Goal: Contribute content

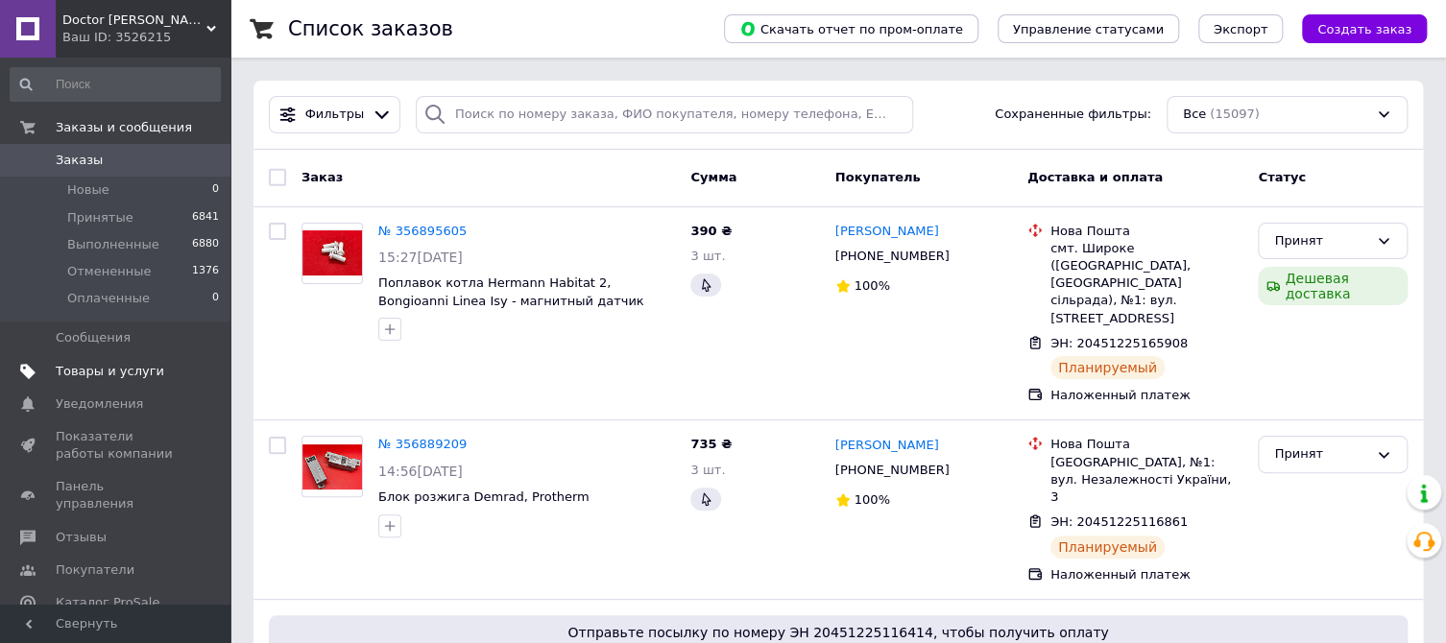
click at [103, 367] on span "Товары и услуги" at bounding box center [110, 371] width 108 height 17
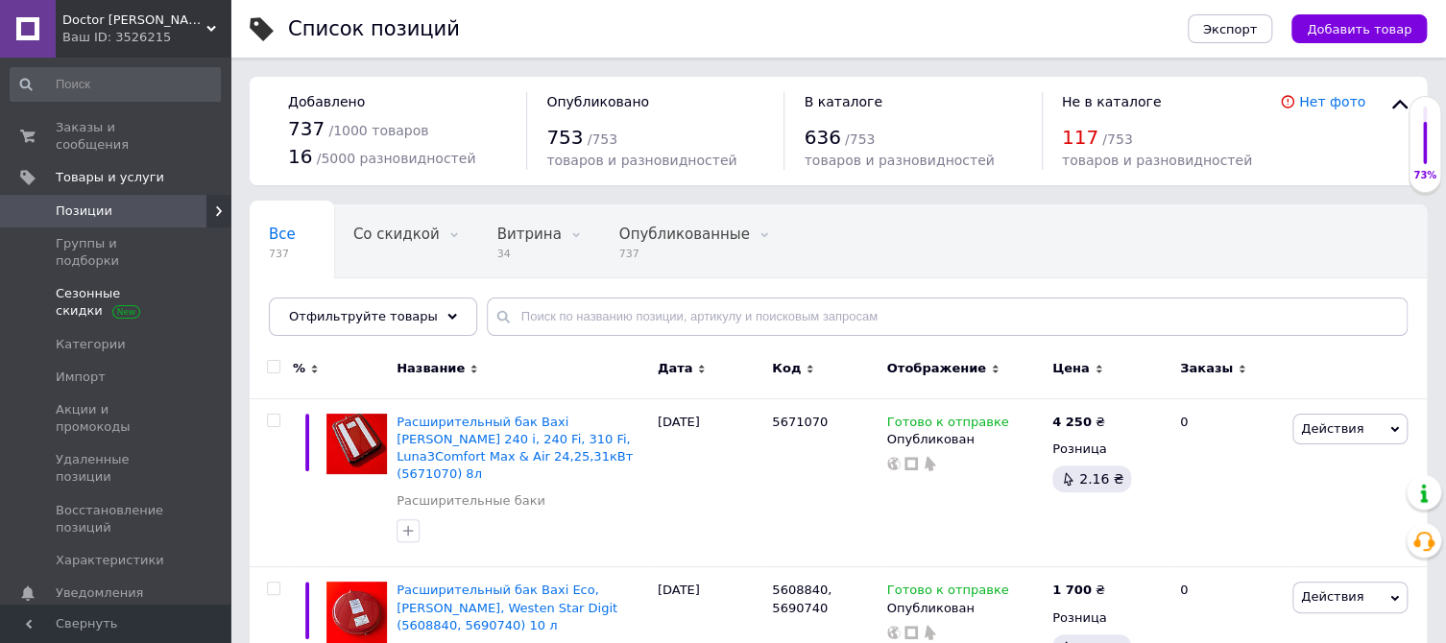
drag, startPoint x: 115, startPoint y: 232, endPoint x: 162, endPoint y: 246, distance: 48.9
click at [115, 235] on span "Группы и подборки" at bounding box center [117, 252] width 122 height 35
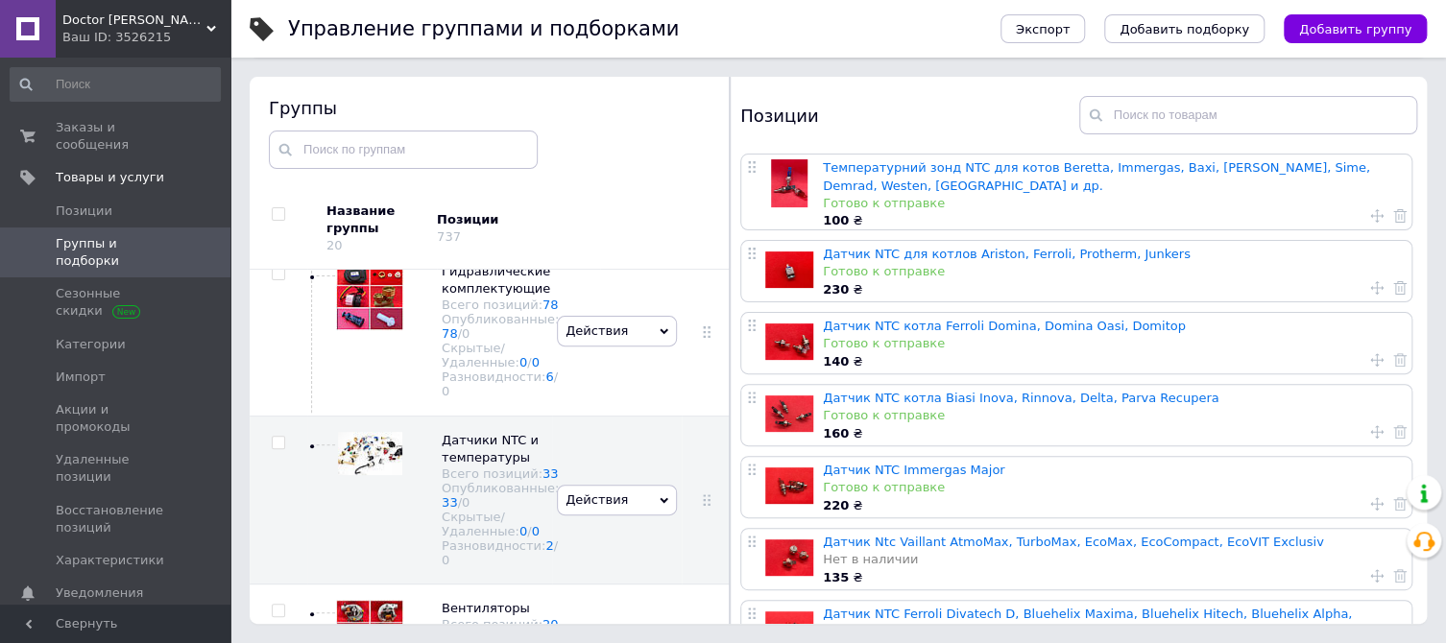
scroll to position [2178, 0]
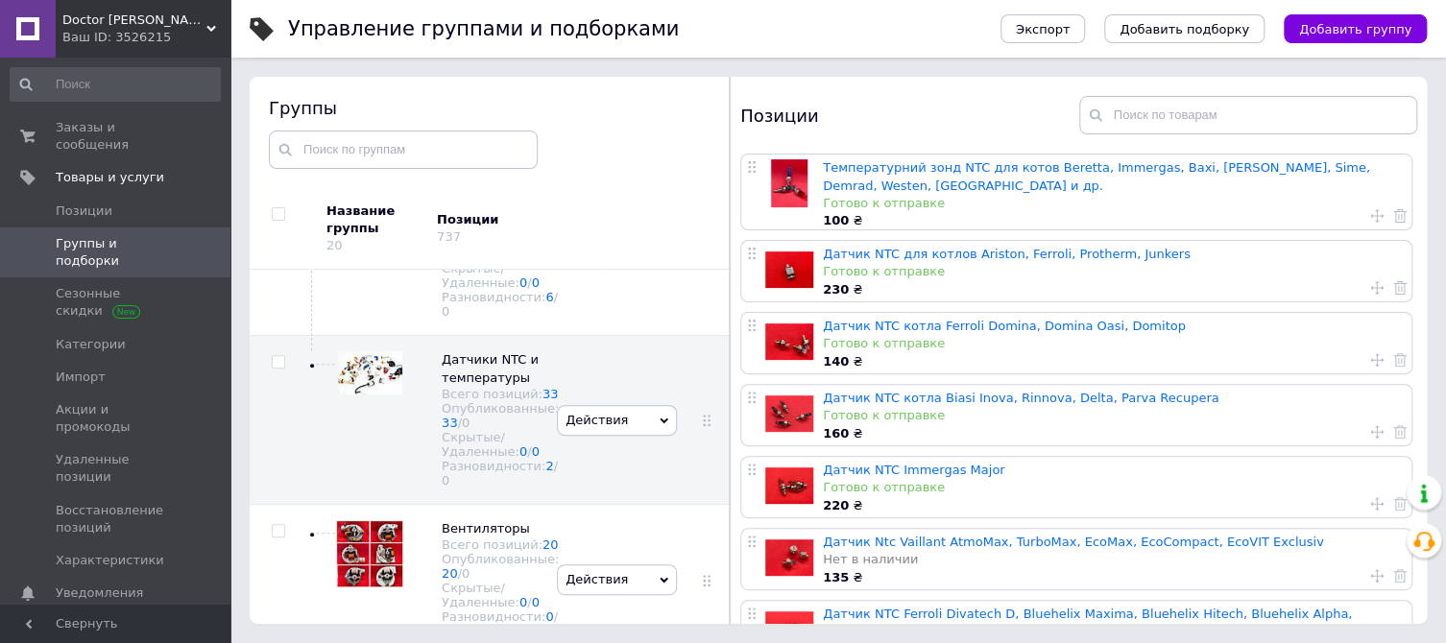
click at [387, 47] on img at bounding box center [369, 22] width 67 height 50
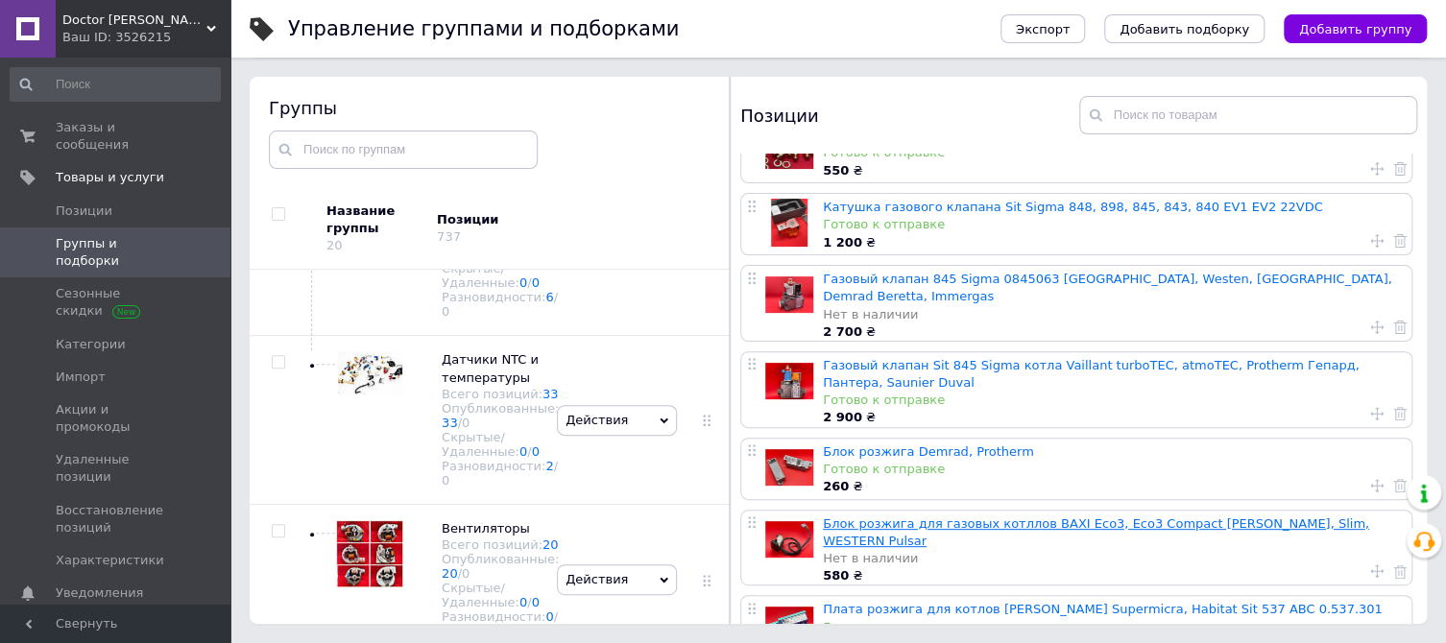
scroll to position [709, 0]
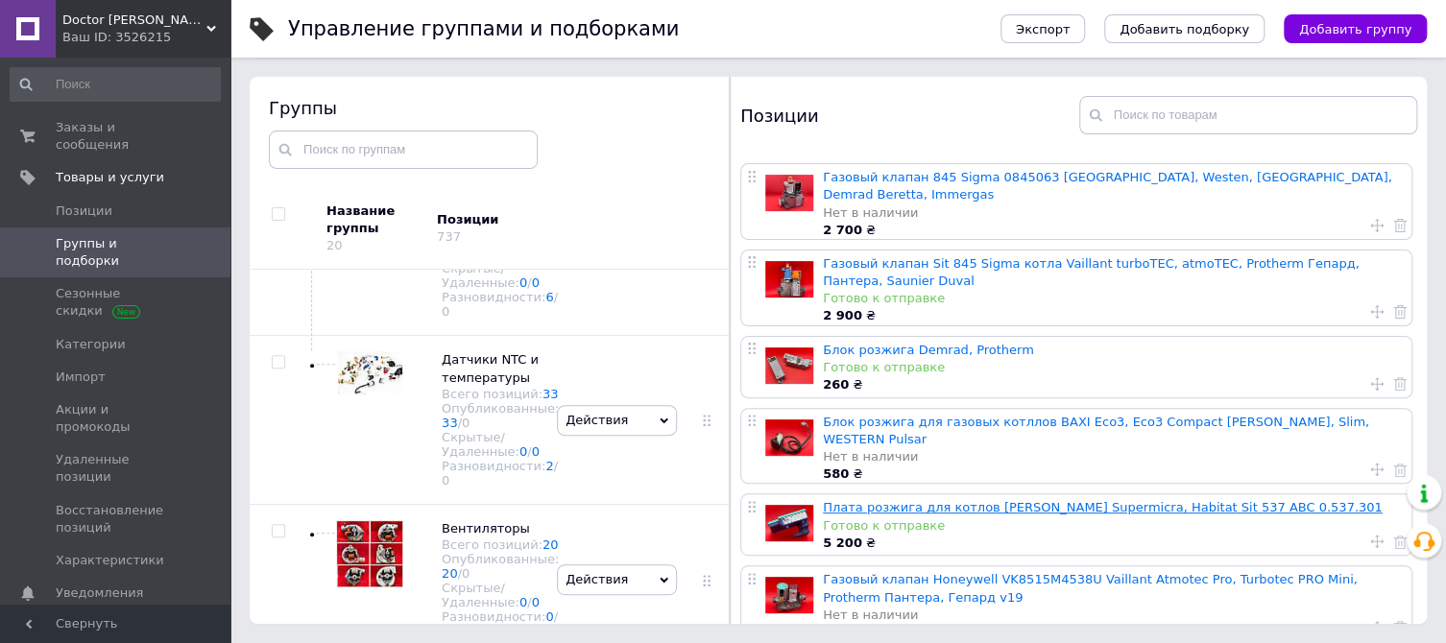
click at [993, 500] on link "Плата розжига для котлов [PERSON_NAME] Supermicra, Habitat Sit 537 ABC 0.537.301" at bounding box center [1102, 507] width 559 height 14
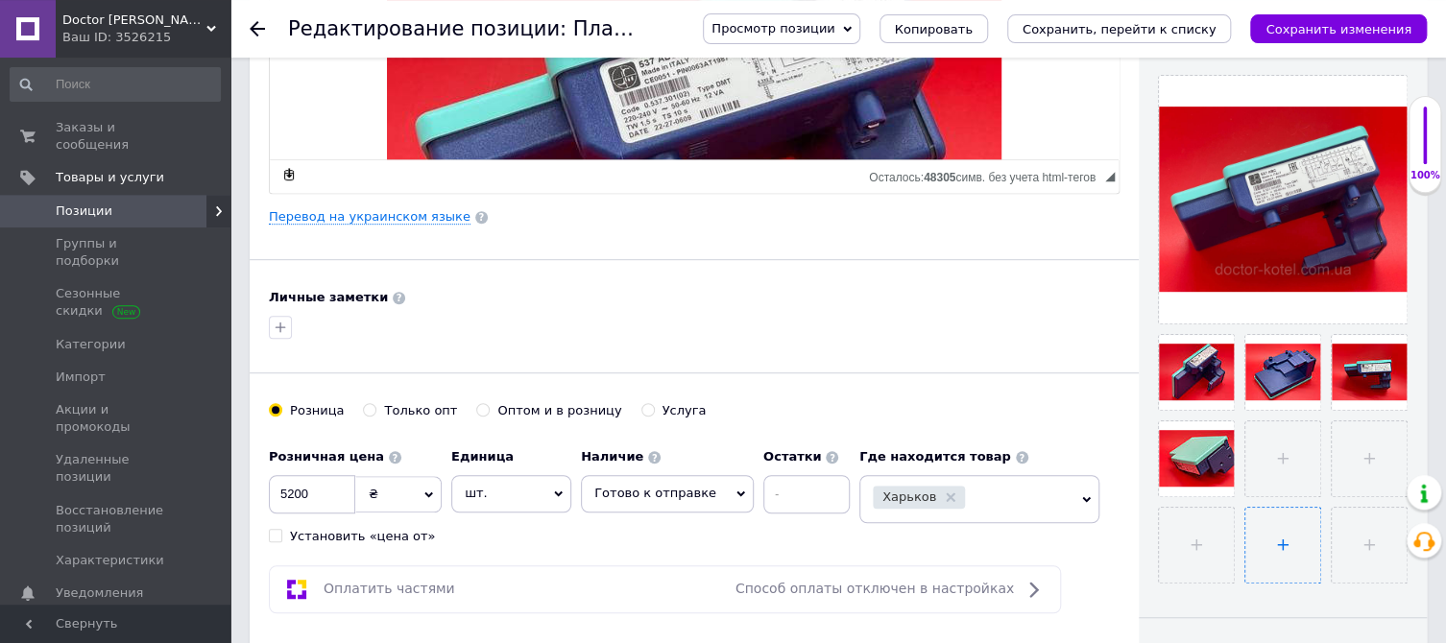
scroll to position [405, 0]
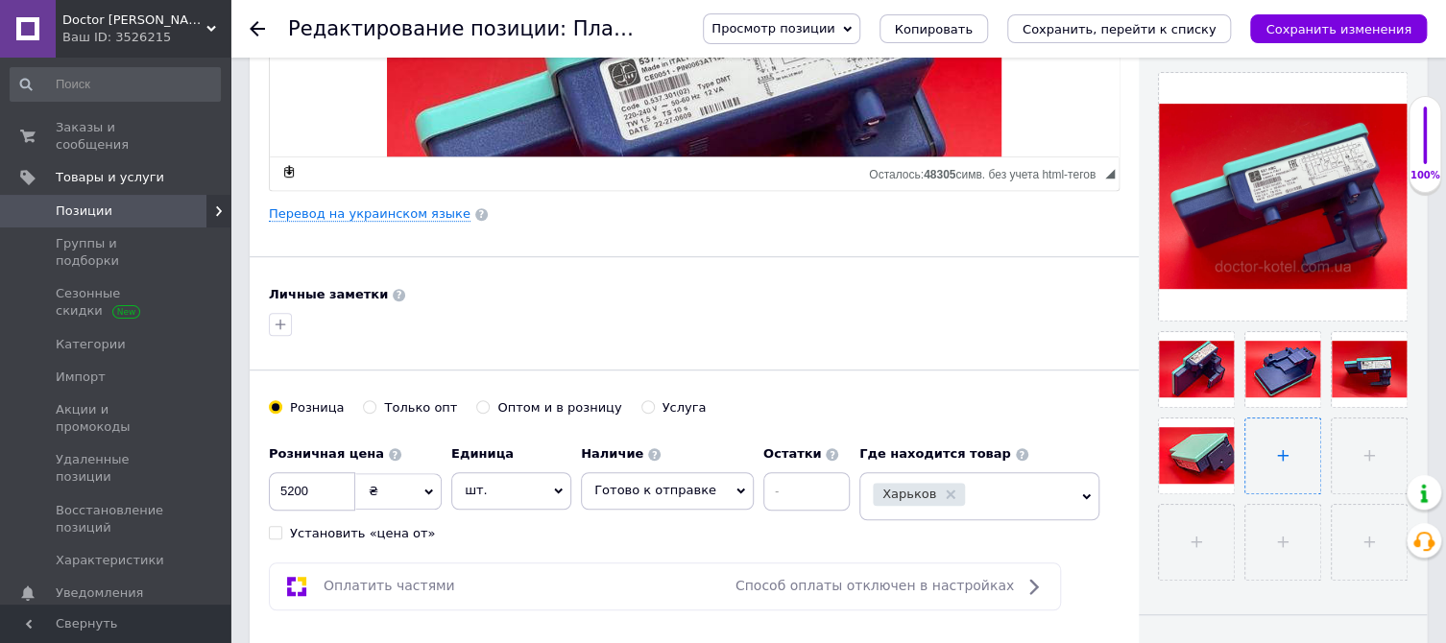
click at [1285, 456] on input "file" at bounding box center [1282, 456] width 75 height 75
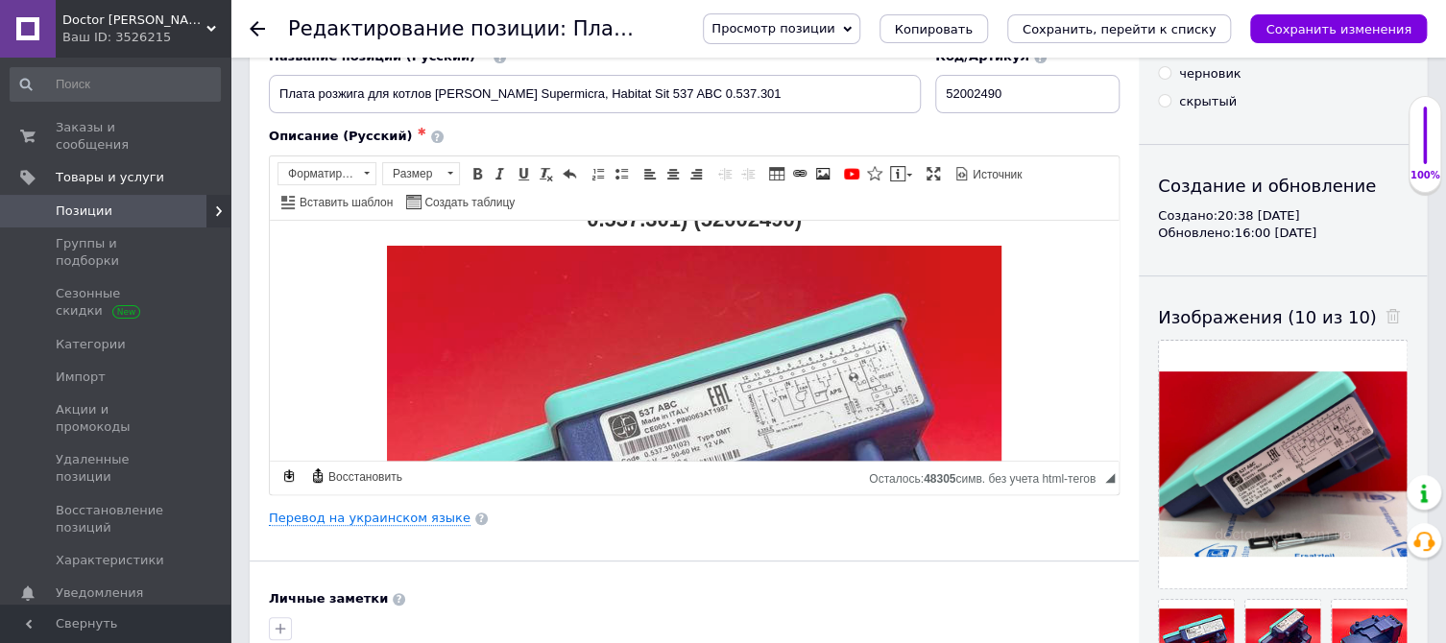
scroll to position [0, 0]
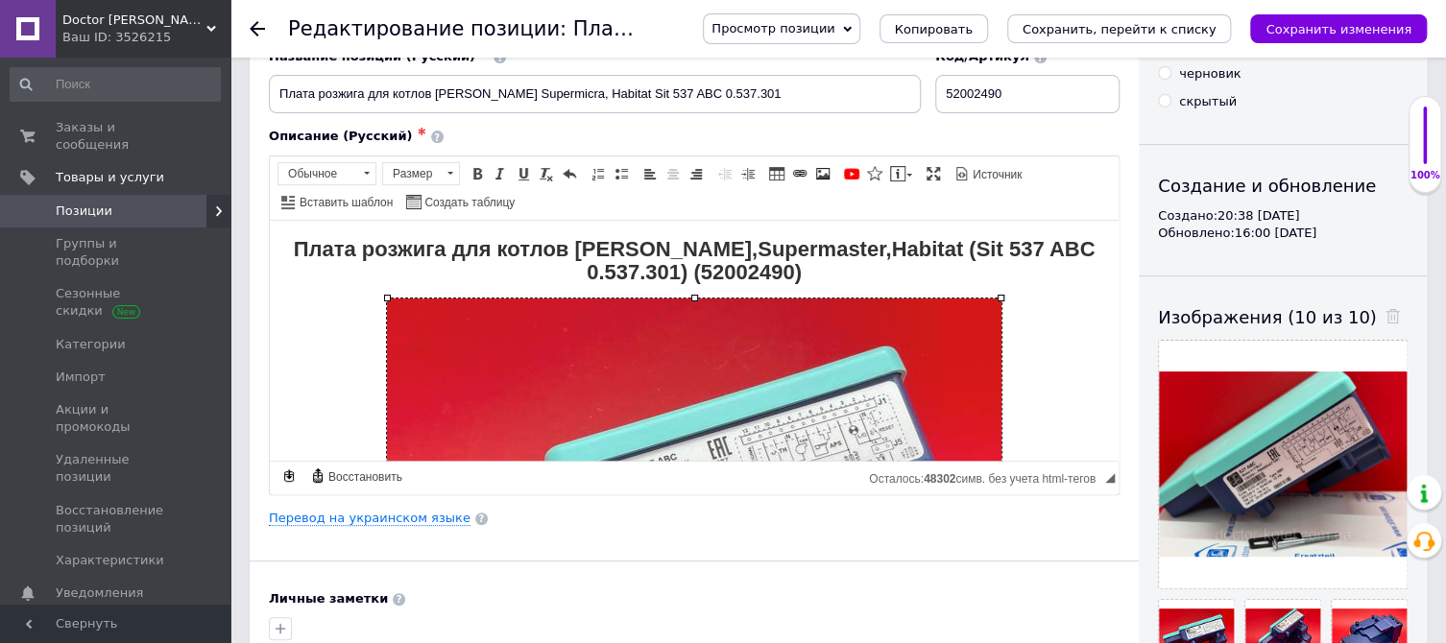
click at [860, 338] on img "Визуальный текстовый редактор, 6D8BD34B-6D27-4CD7-AA44-94515E33EDA3" at bounding box center [694, 528] width 614 height 461
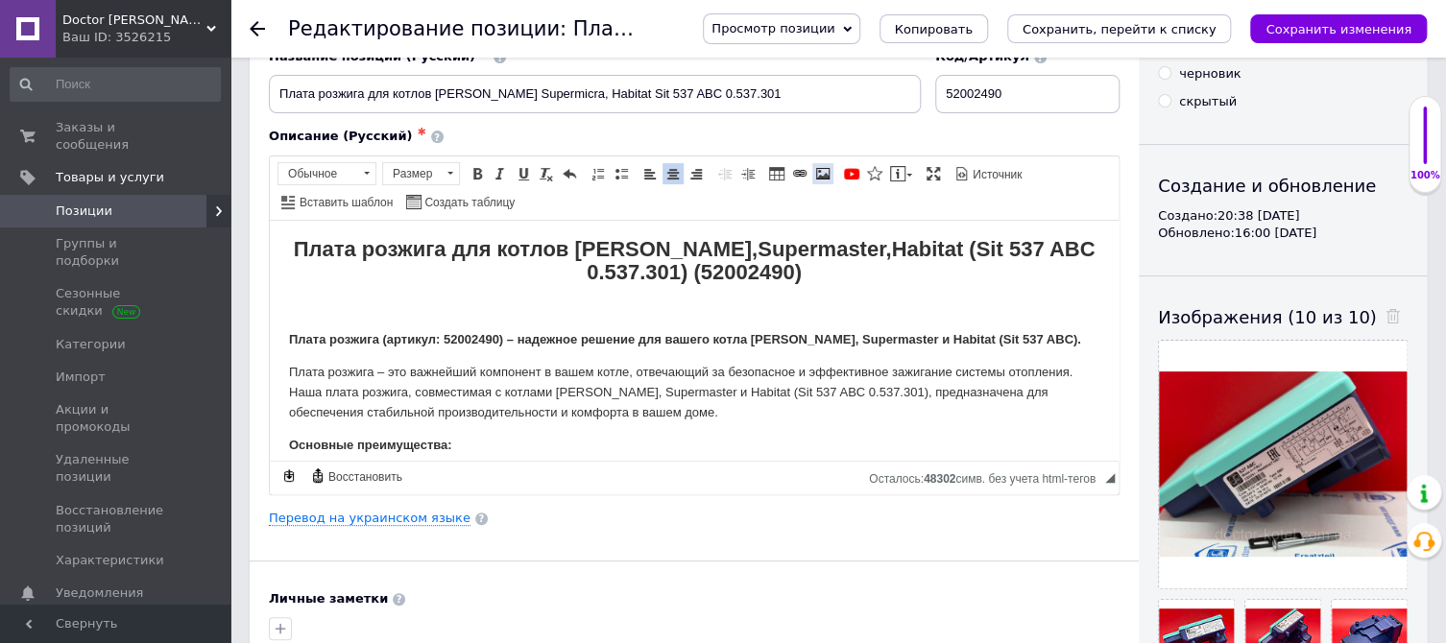
click at [822, 175] on span at bounding box center [822, 173] width 15 height 15
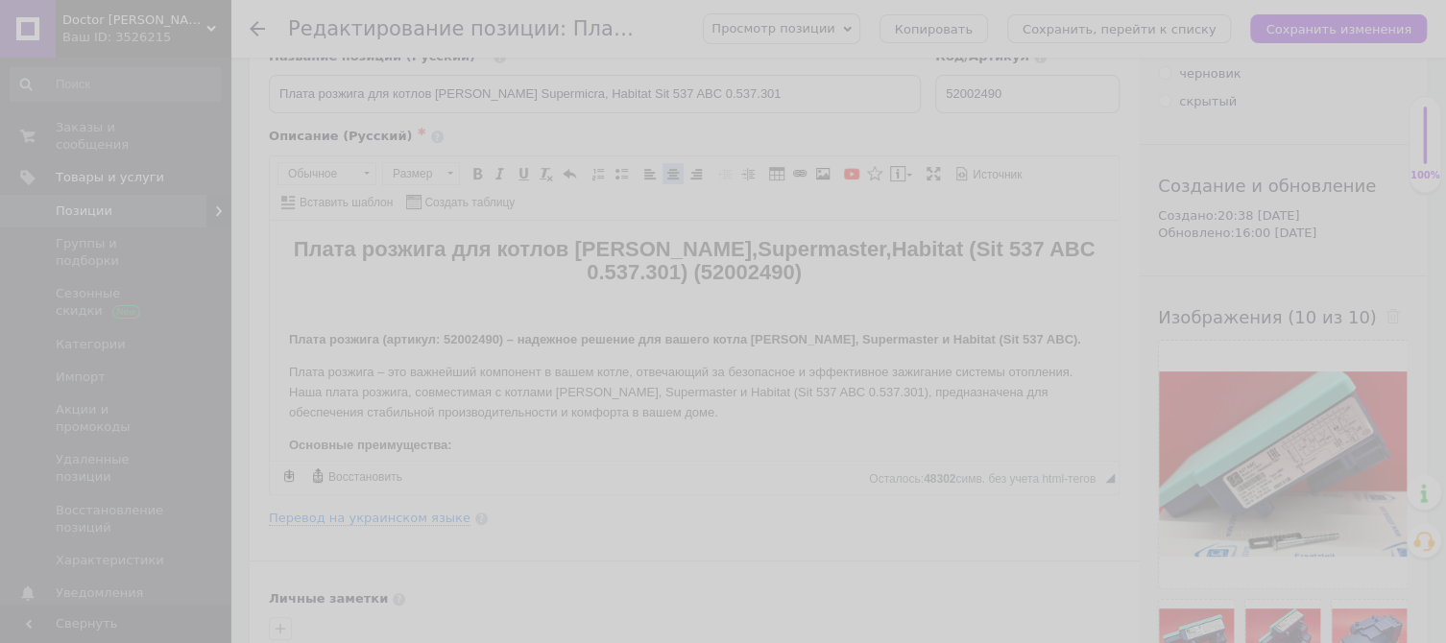
select select
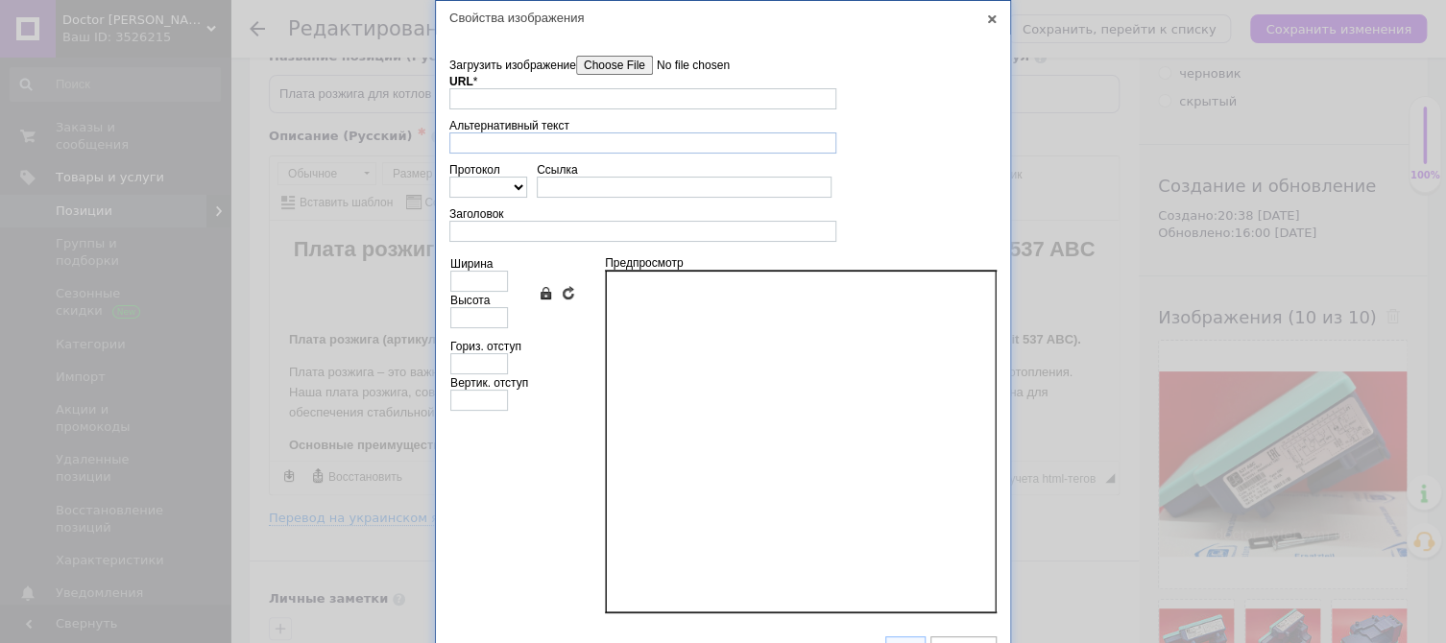
scroll to position [31, 0]
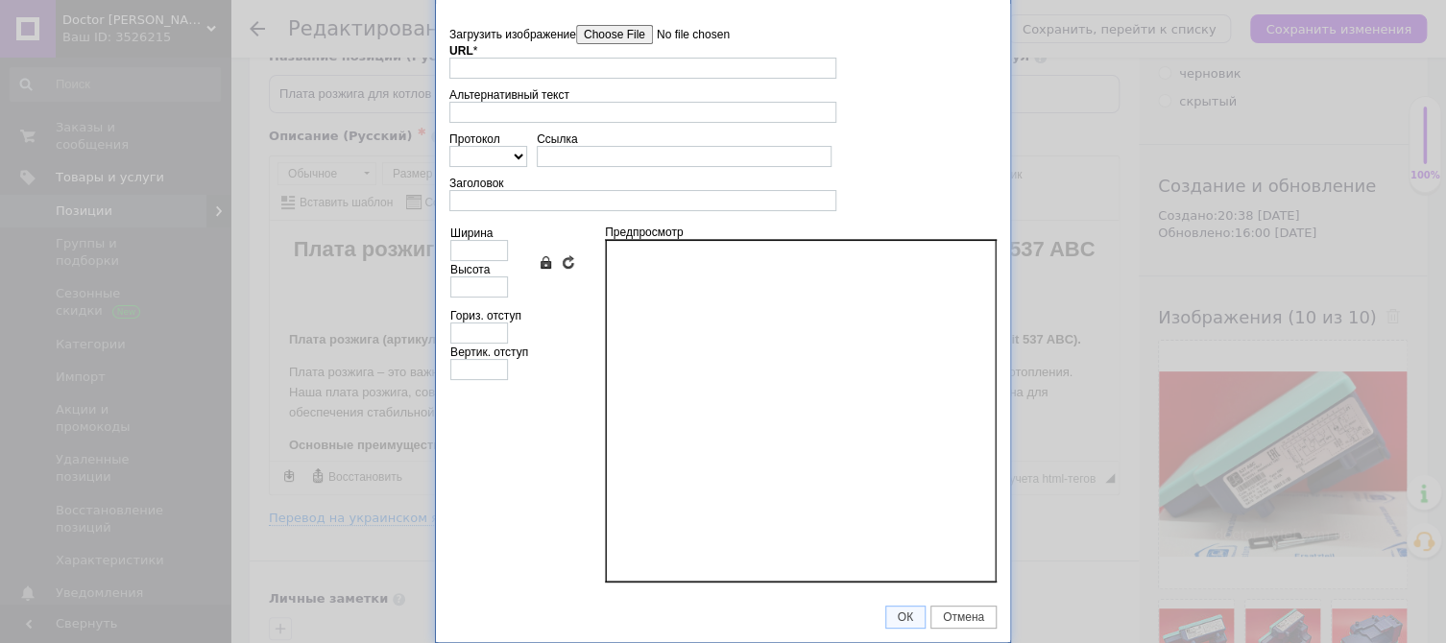
click at [605, 28] on input"] "Загрузить изображение" at bounding box center [685, 34] width 218 height 19
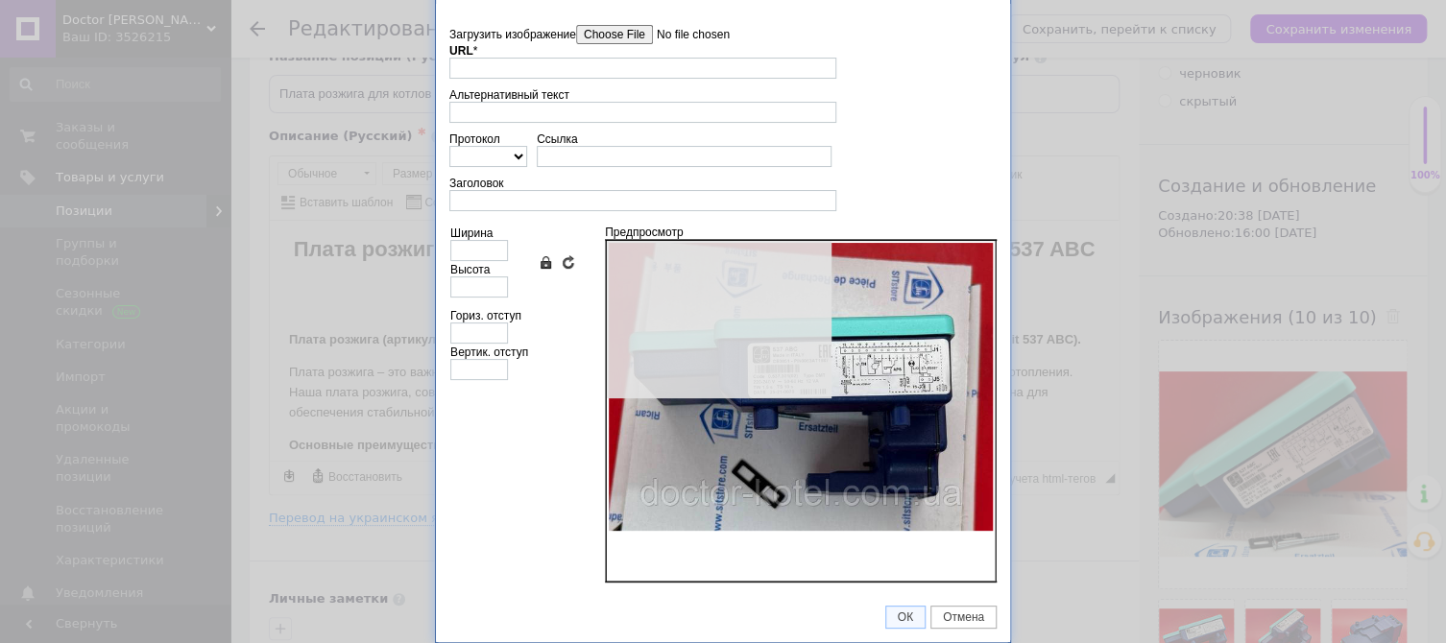
type input "[URL][DOMAIN_NAME]"
type input "640"
type input "480"
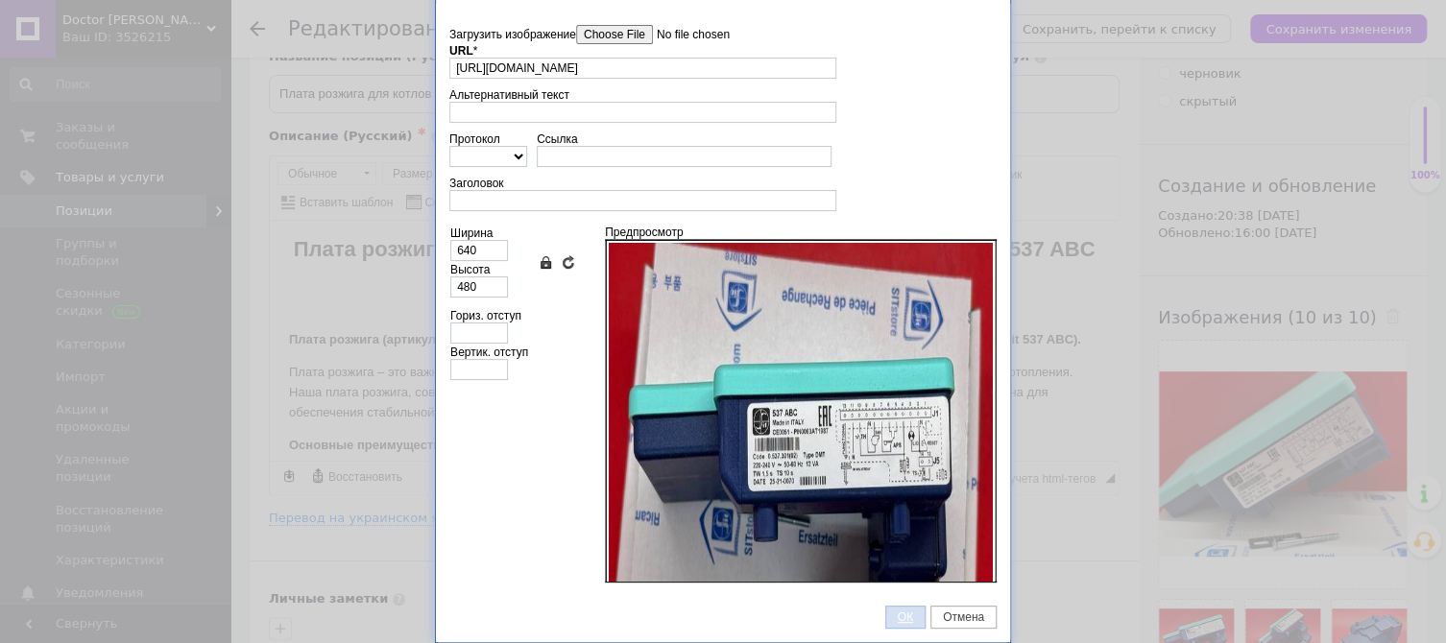
click at [906, 616] on span "ОК" at bounding box center [905, 617] width 38 height 13
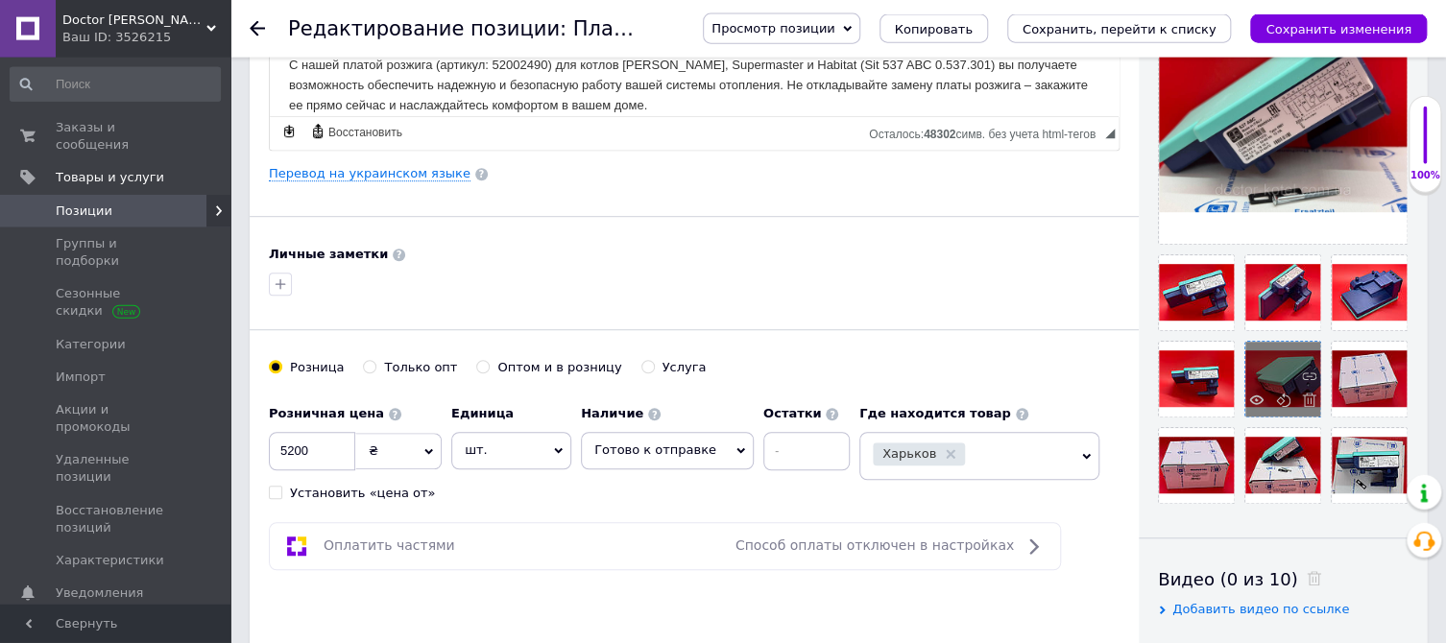
scroll to position [405, 0]
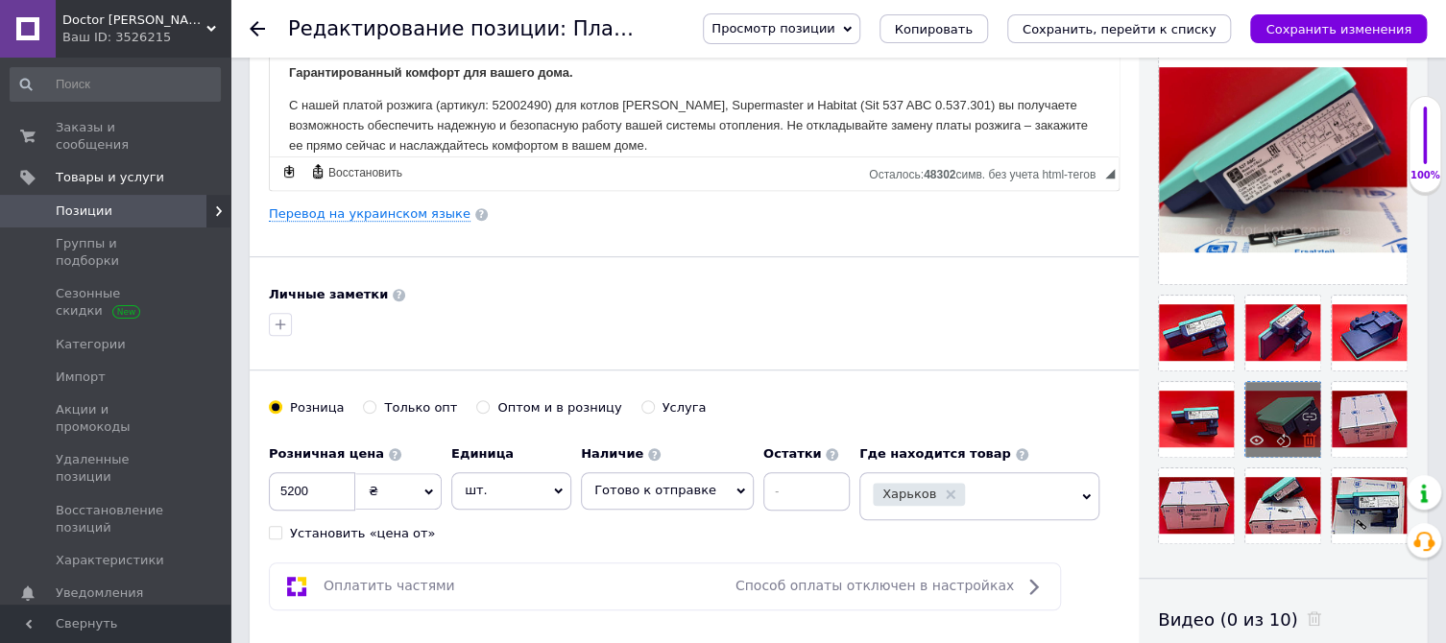
click at [1308, 440] on icon at bounding box center [1309, 440] width 14 height 14
